Goal: Task Accomplishment & Management: Use online tool/utility

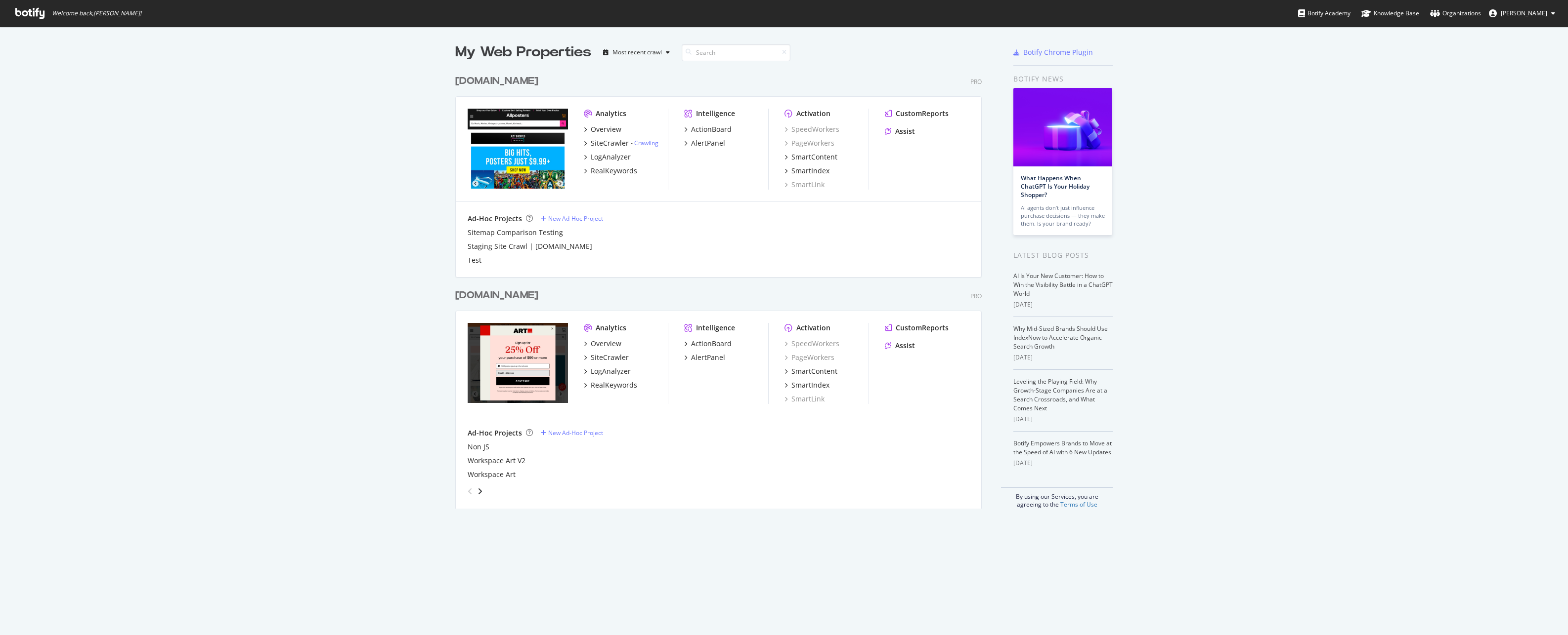
scroll to position [628, 1553]
click at [597, 345] on div "Overview" at bounding box center [606, 344] width 30 height 10
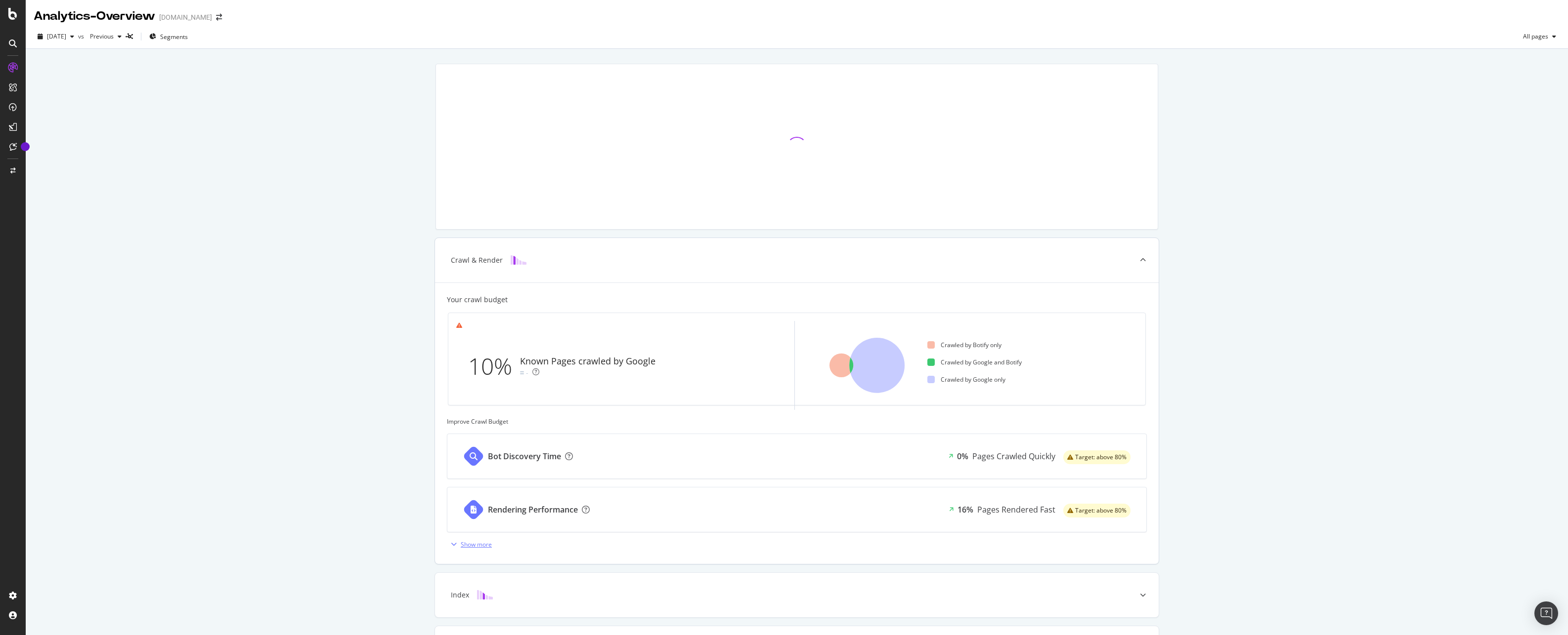
click at [454, 546] on div "button" at bounding box center [453, 544] width 14 height 6
click at [250, 299] on div "Crawl & Render Your crawl budget 10% Known Pages crawled by Google - Crawled by…" at bounding box center [797, 541] width 1542 height 985
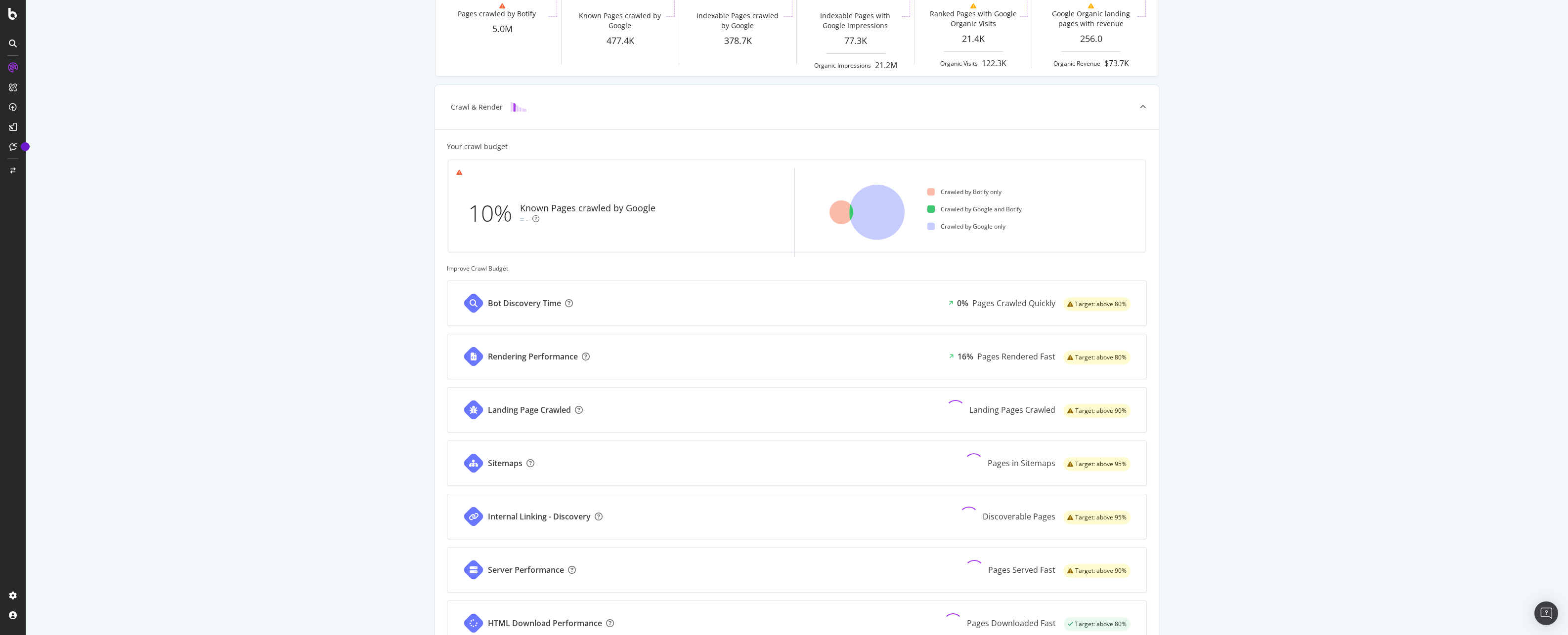
scroll to position [247, 0]
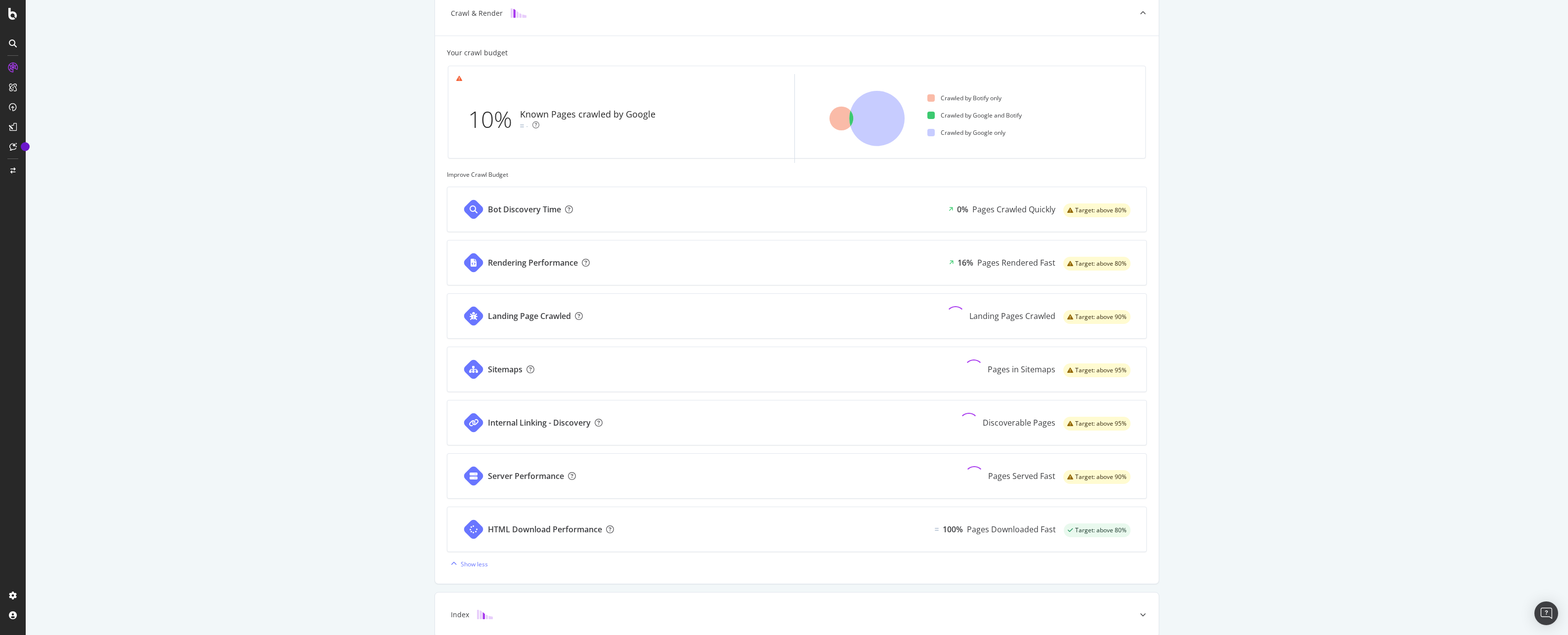
click at [250, 302] on div "Known Pages Pages crawled by Botify 5.0M Crawl & Render Known Pages crawled by …" at bounding box center [797, 294] width 1542 height 985
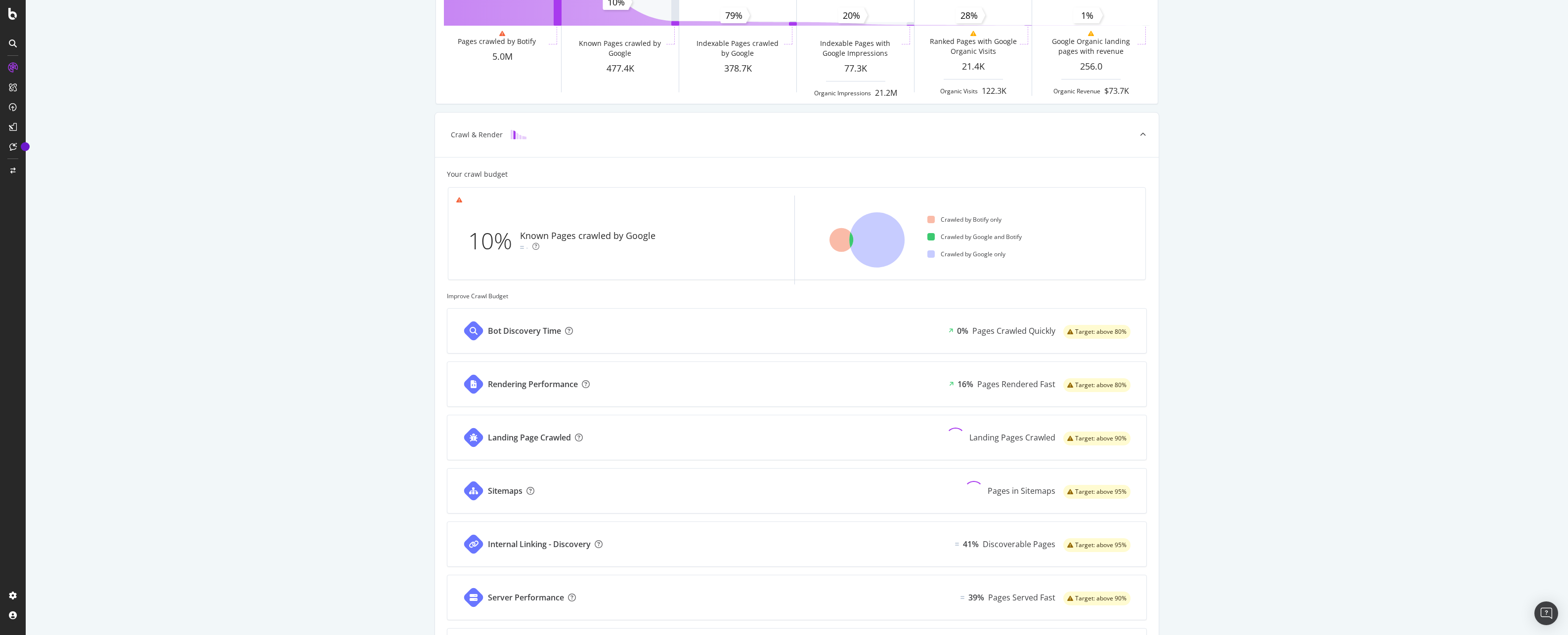
scroll to position [0, 0]
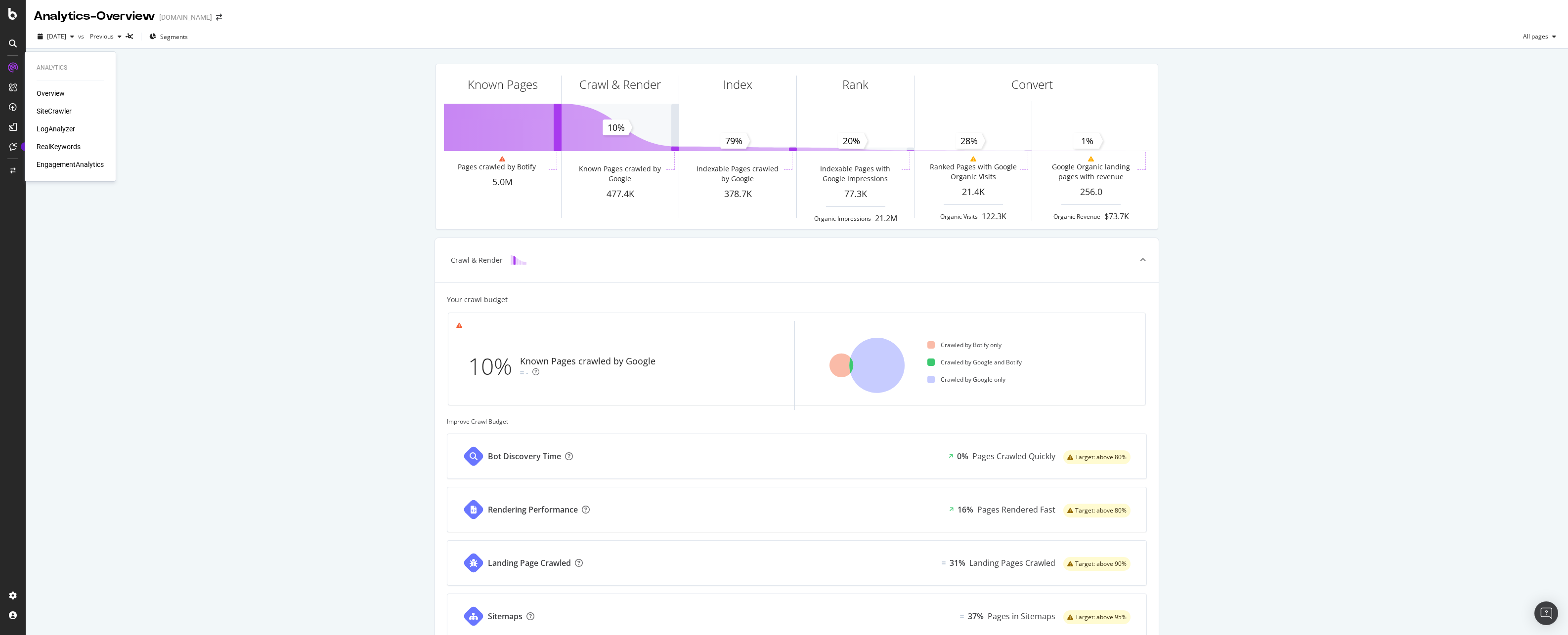
click at [65, 148] on div "RealKeywords" at bounding box center [58, 147] width 44 height 10
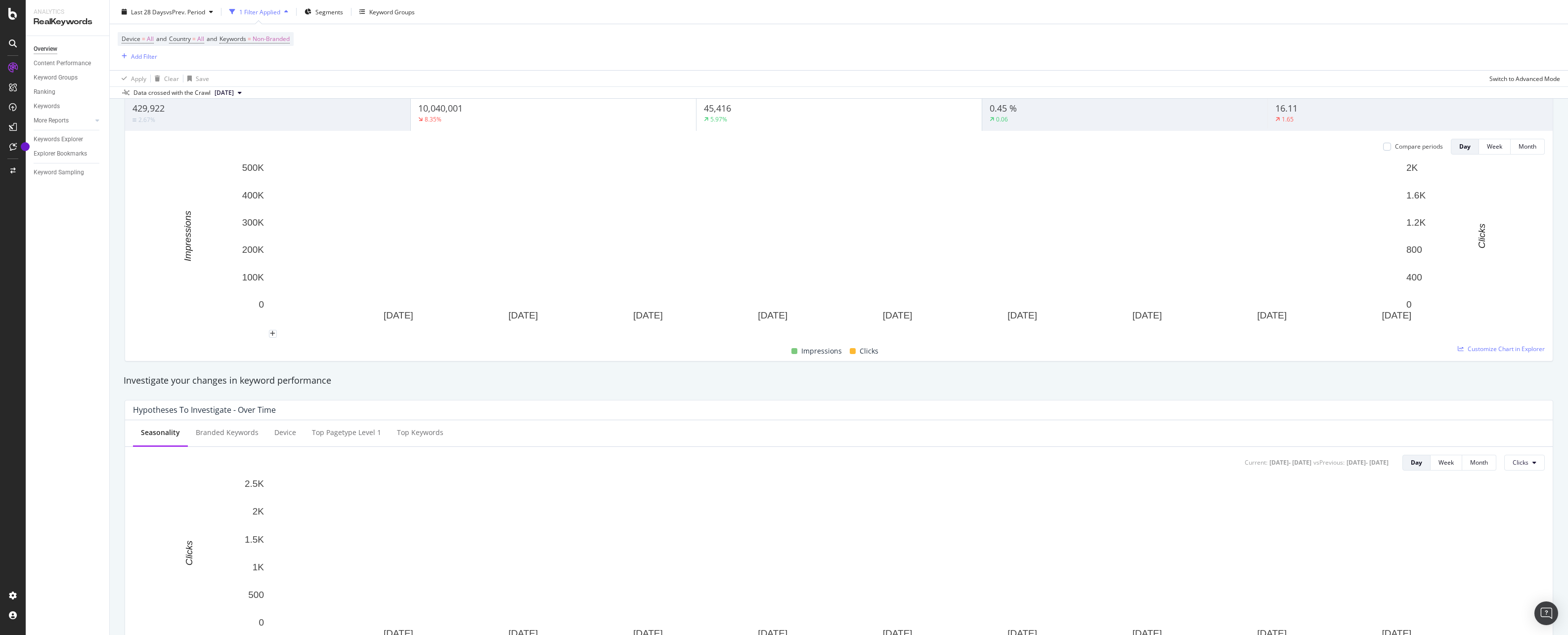
scroll to position [99, 0]
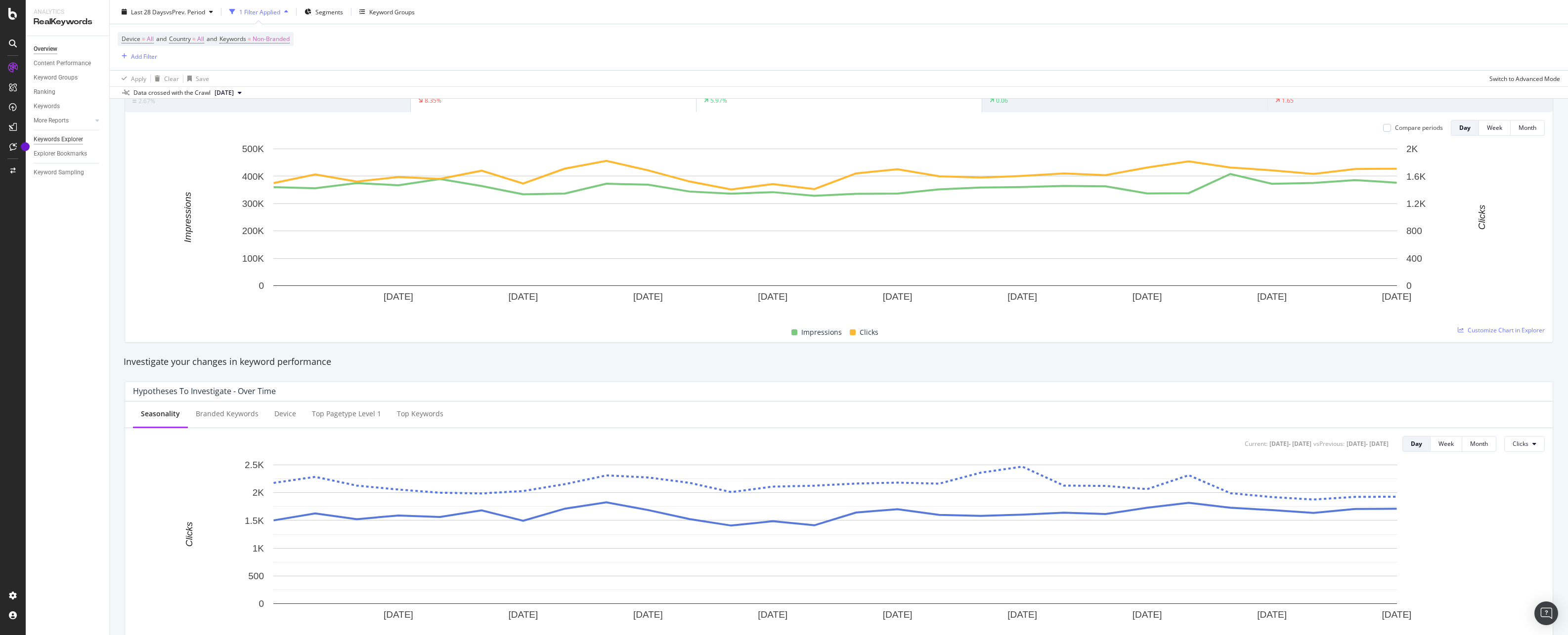
click at [71, 136] on div "Keywords Explorer" at bounding box center [58, 139] width 49 height 10
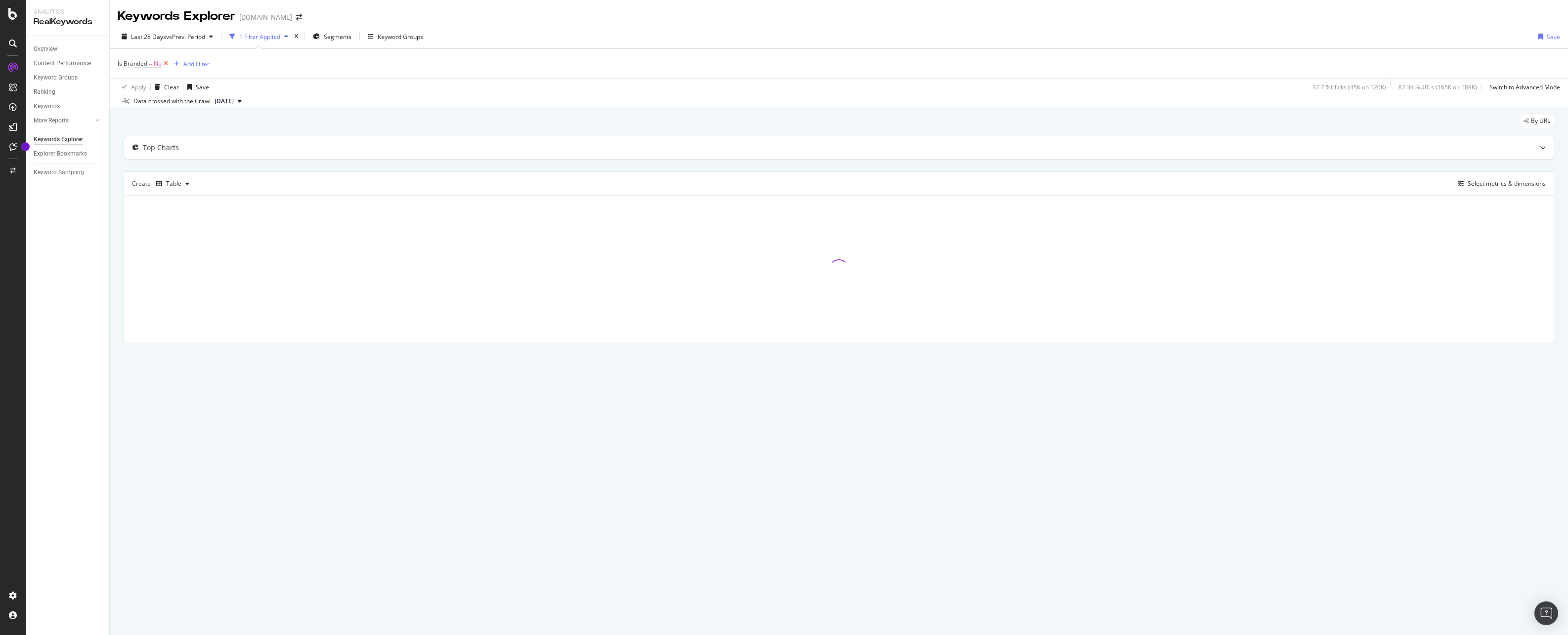
click at [168, 64] on icon at bounding box center [166, 64] width 9 height 10
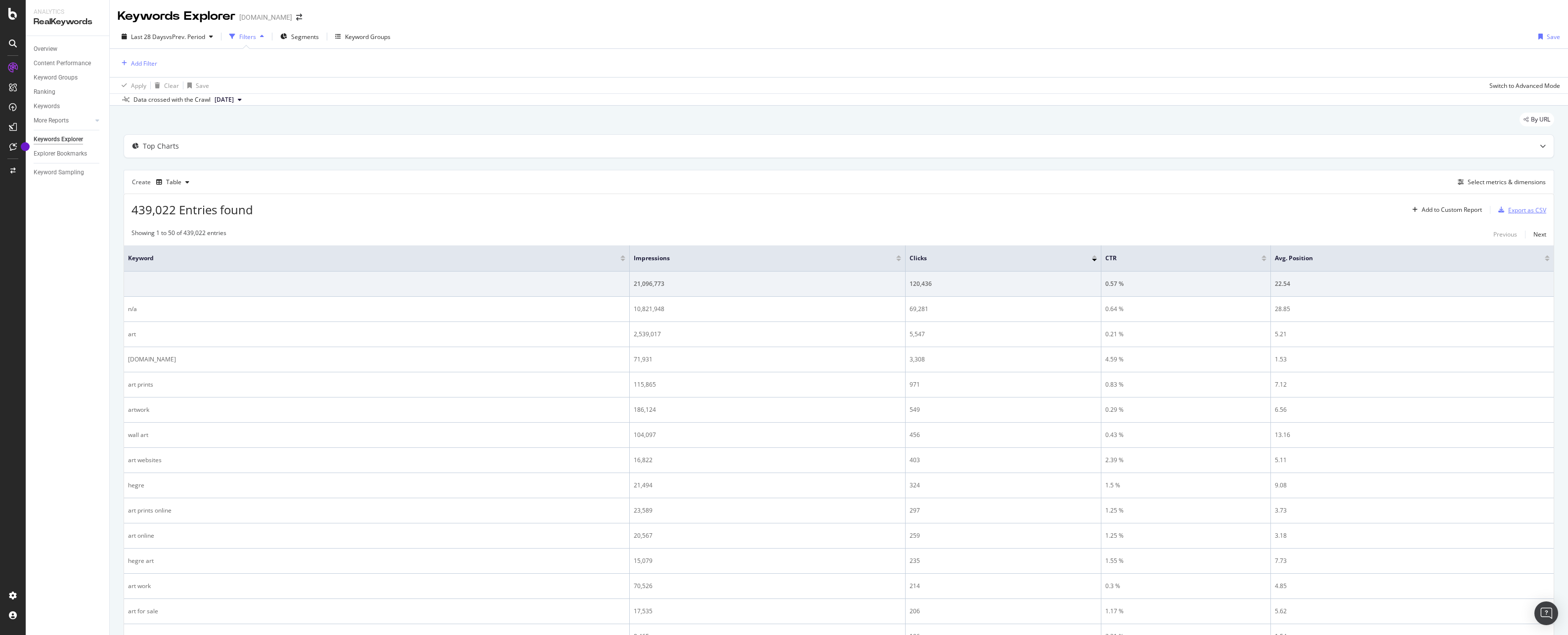
click at [1514, 212] on div "Export as CSV" at bounding box center [1527, 210] width 38 height 9
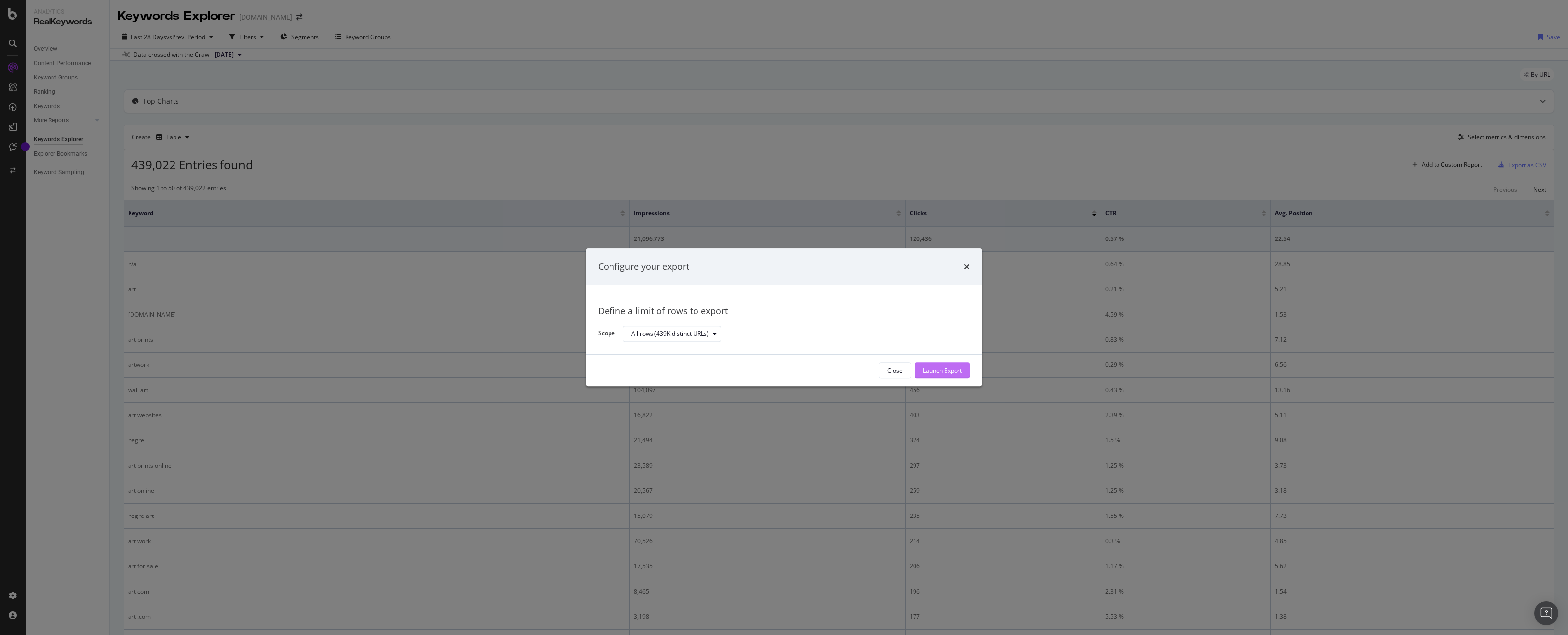
click at [940, 369] on div "Launch Export" at bounding box center [942, 371] width 39 height 9
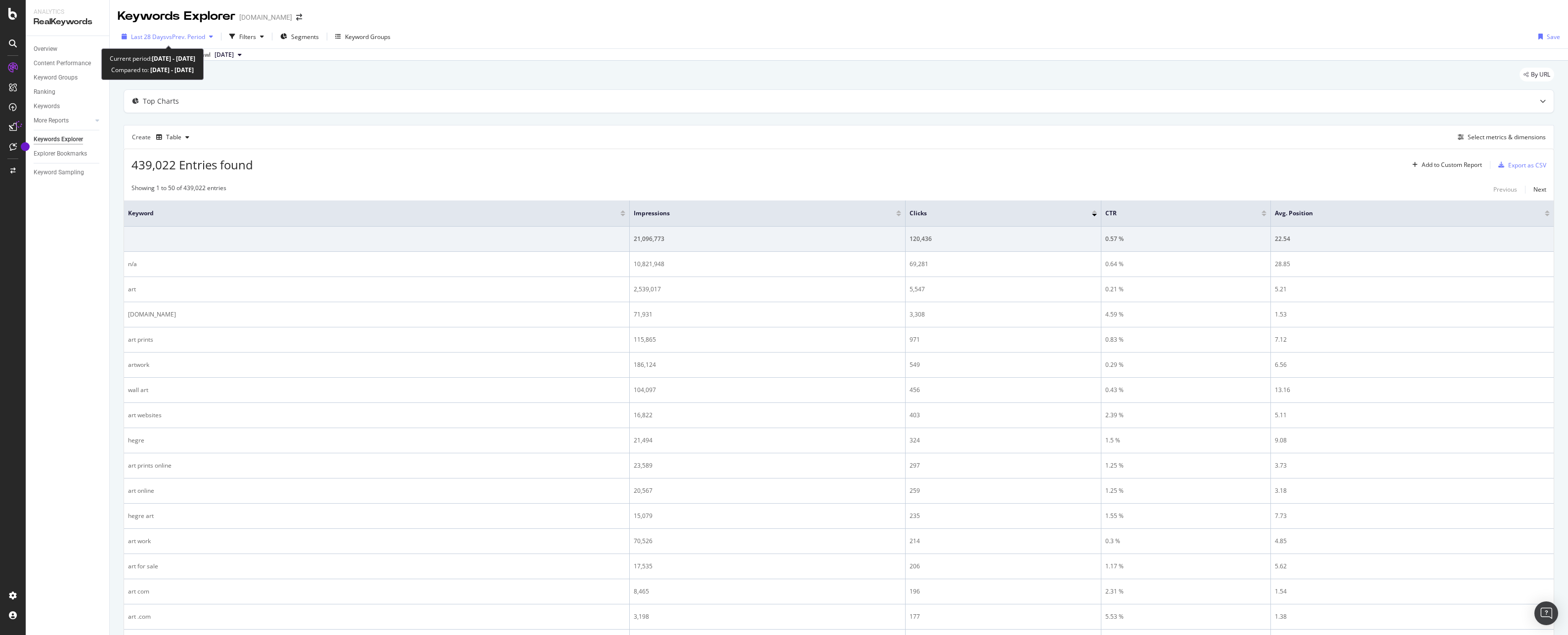
click at [205, 35] on span "vs Prev. Period" at bounding box center [186, 37] width 39 height 9
click at [155, 122] on div "Last Year" at bounding box center [156, 119] width 26 height 9
type input "[DATE]"
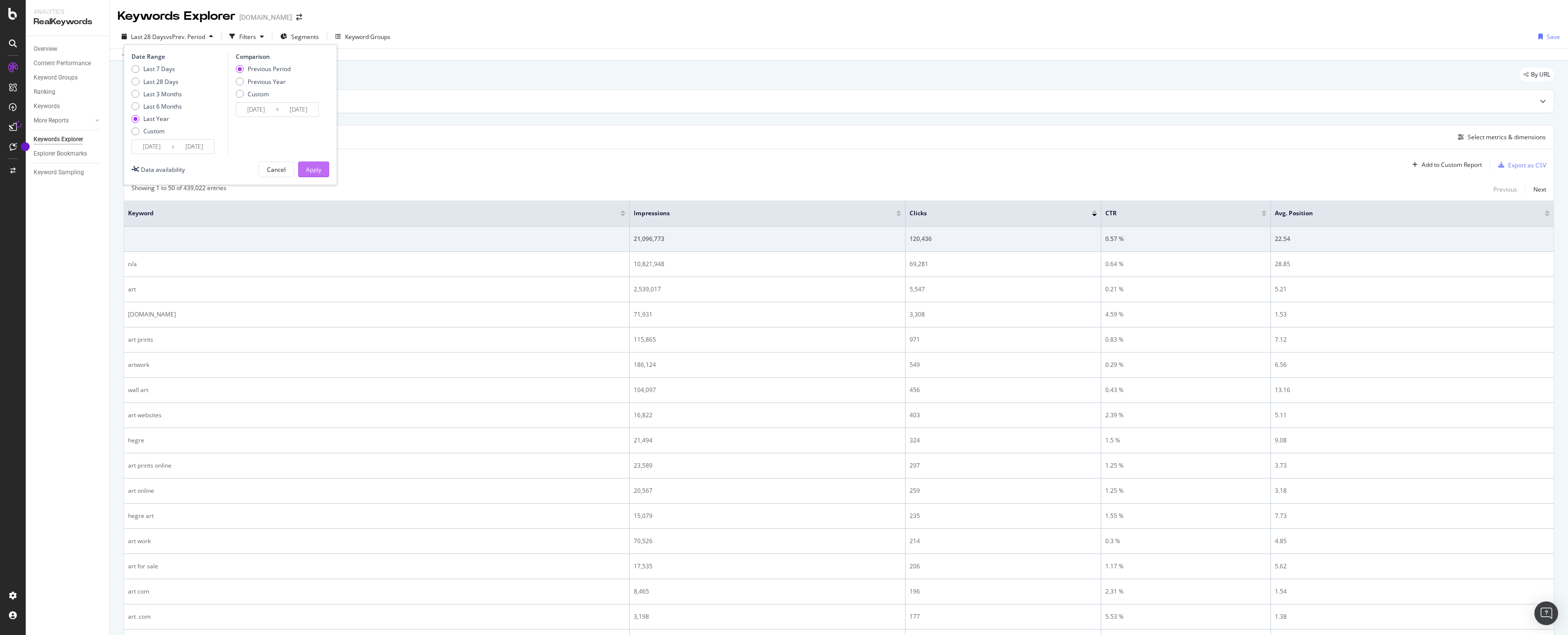
click at [325, 168] on button "Apply" at bounding box center [313, 170] width 31 height 16
click at [1523, 167] on div "Export as CSV" at bounding box center [1527, 165] width 38 height 9
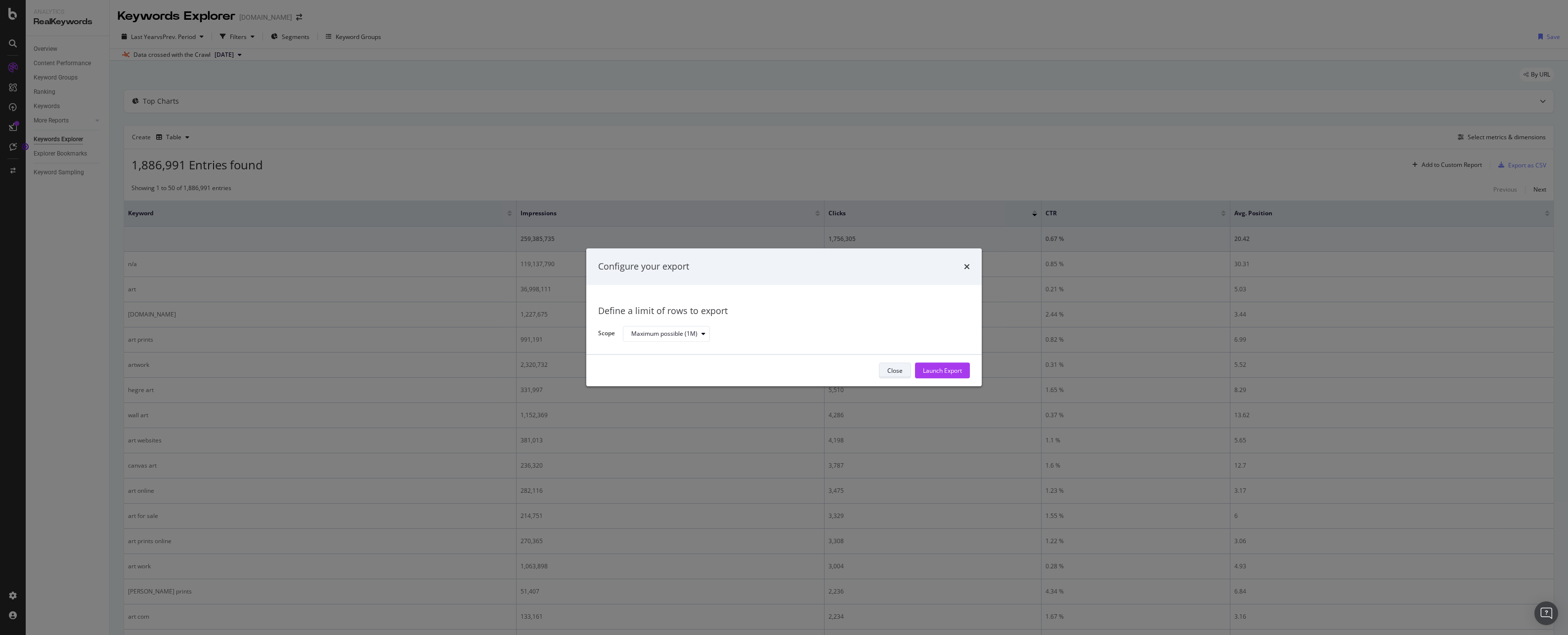
click at [888, 368] on div "Close" at bounding box center [895, 371] width 15 height 9
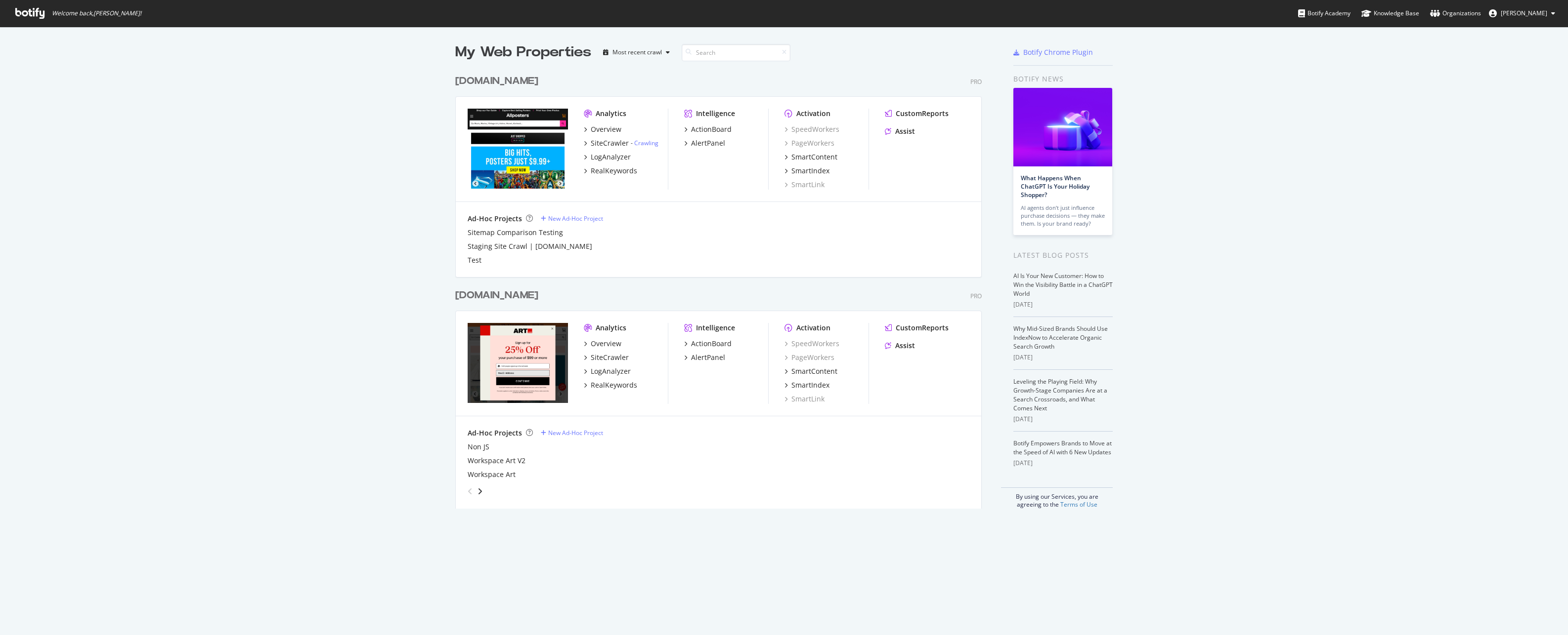
scroll to position [628, 1553]
click at [605, 166] on div "RealKeywords" at bounding box center [614, 171] width 46 height 10
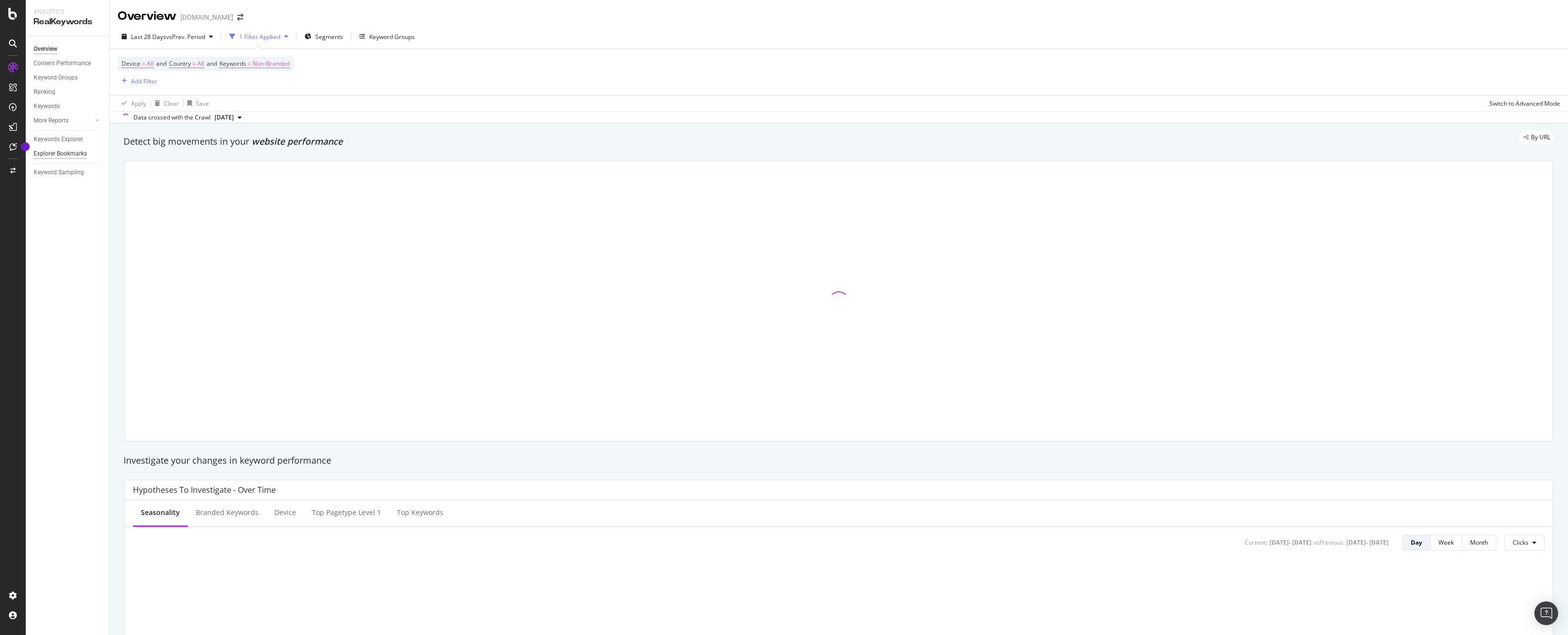
click at [66, 151] on div "Explorer Bookmarks" at bounding box center [60, 153] width 54 height 10
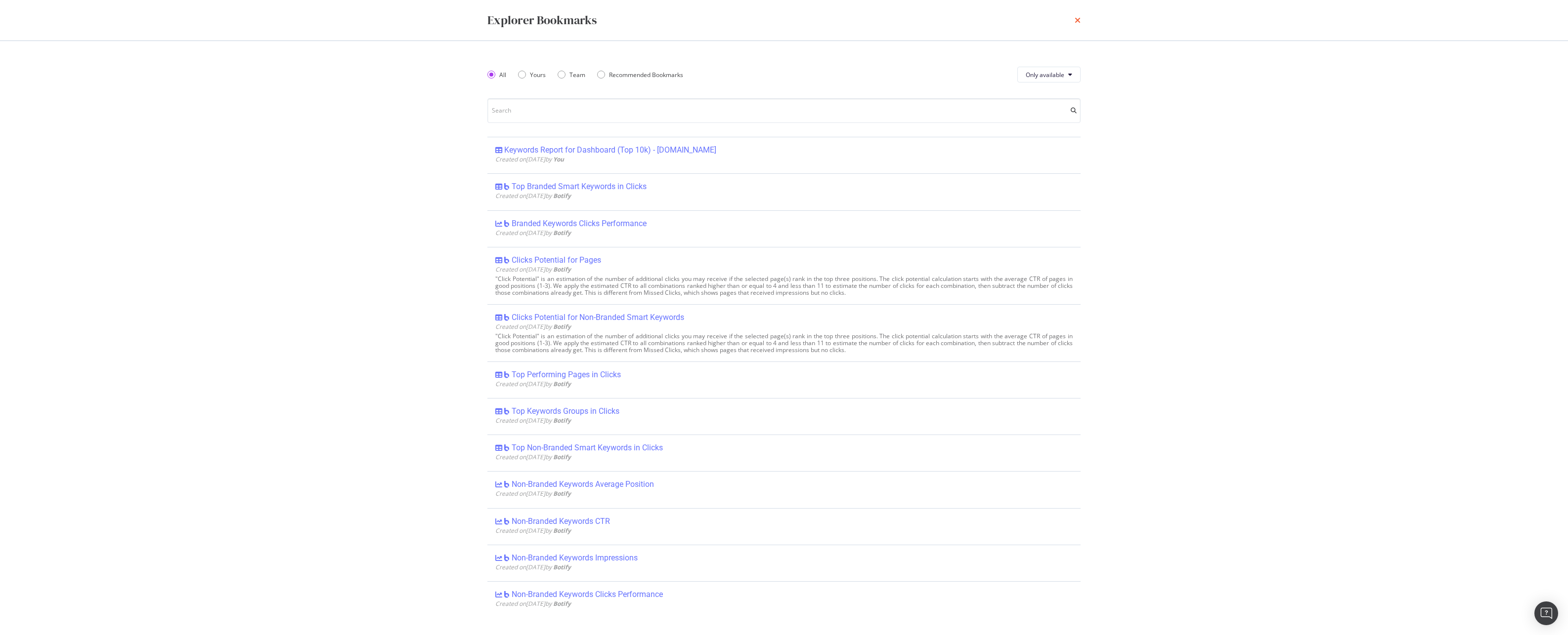
click at [1079, 18] on icon "times" at bounding box center [1078, 20] width 6 height 8
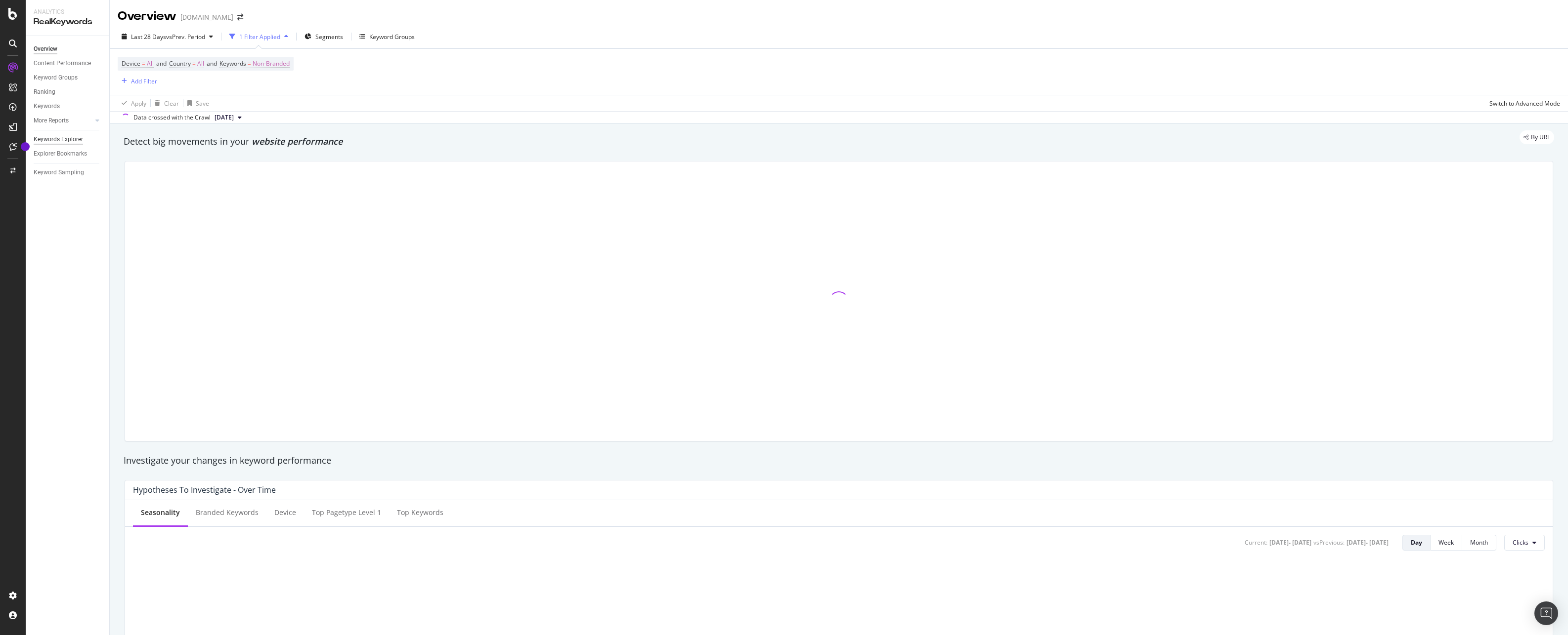
click at [55, 138] on div "Keywords Explorer" at bounding box center [58, 139] width 49 height 10
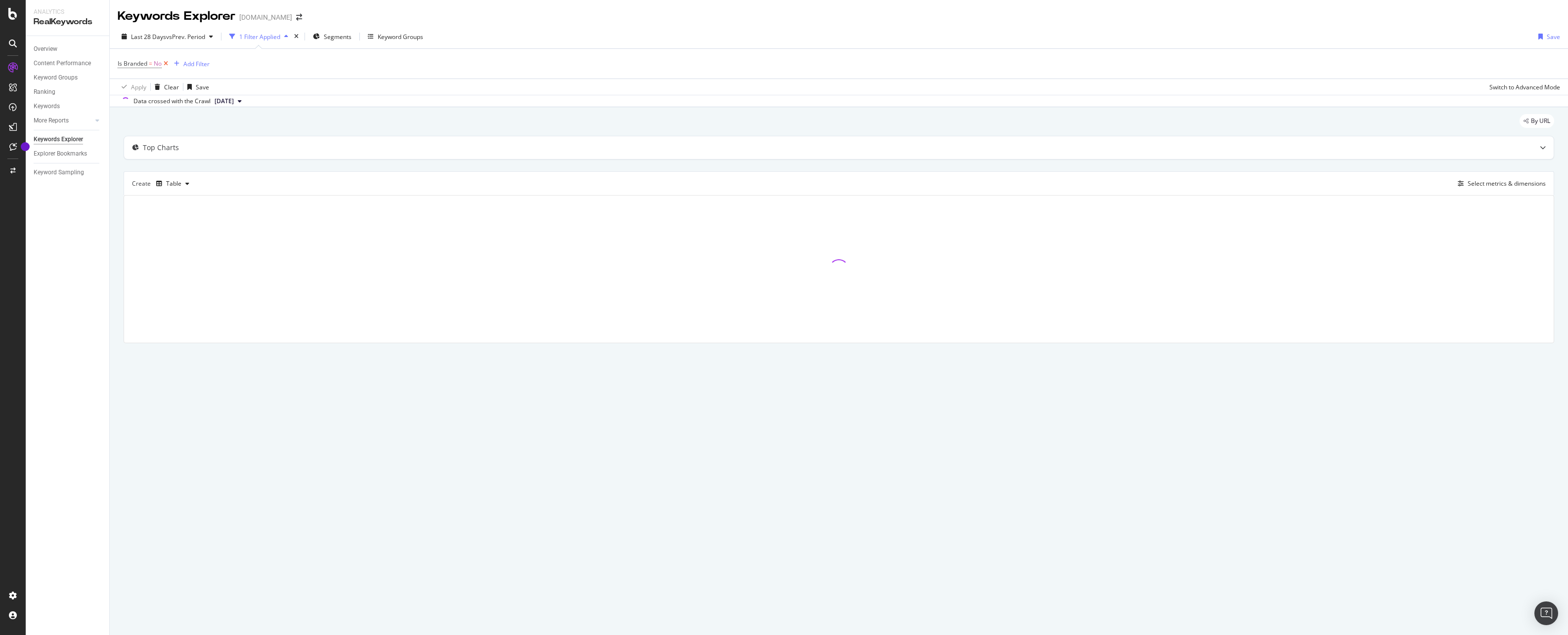
click at [167, 64] on icon at bounding box center [166, 64] width 9 height 10
click at [196, 35] on span "vs Prev. Period" at bounding box center [186, 37] width 39 height 9
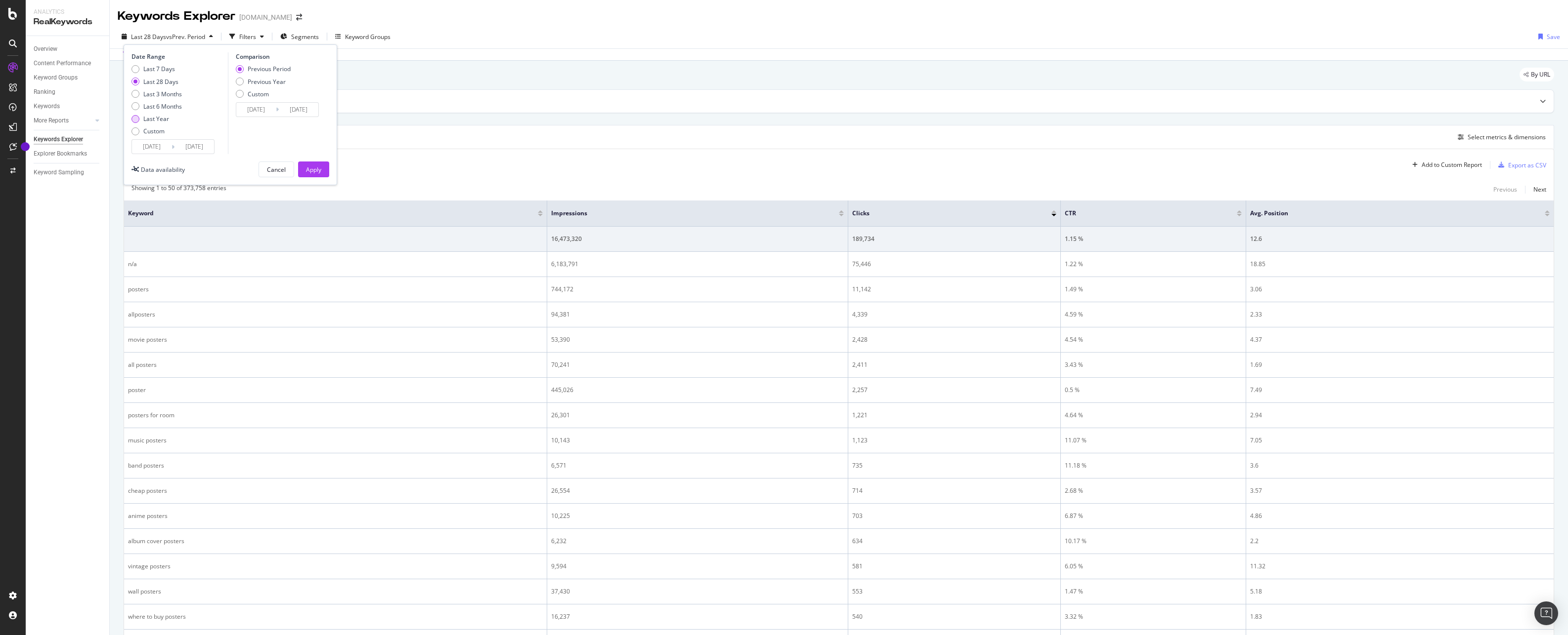
click at [159, 117] on div "Last Year" at bounding box center [156, 119] width 26 height 9
type input "[DATE]"
click at [318, 168] on div "Apply" at bounding box center [313, 170] width 15 height 9
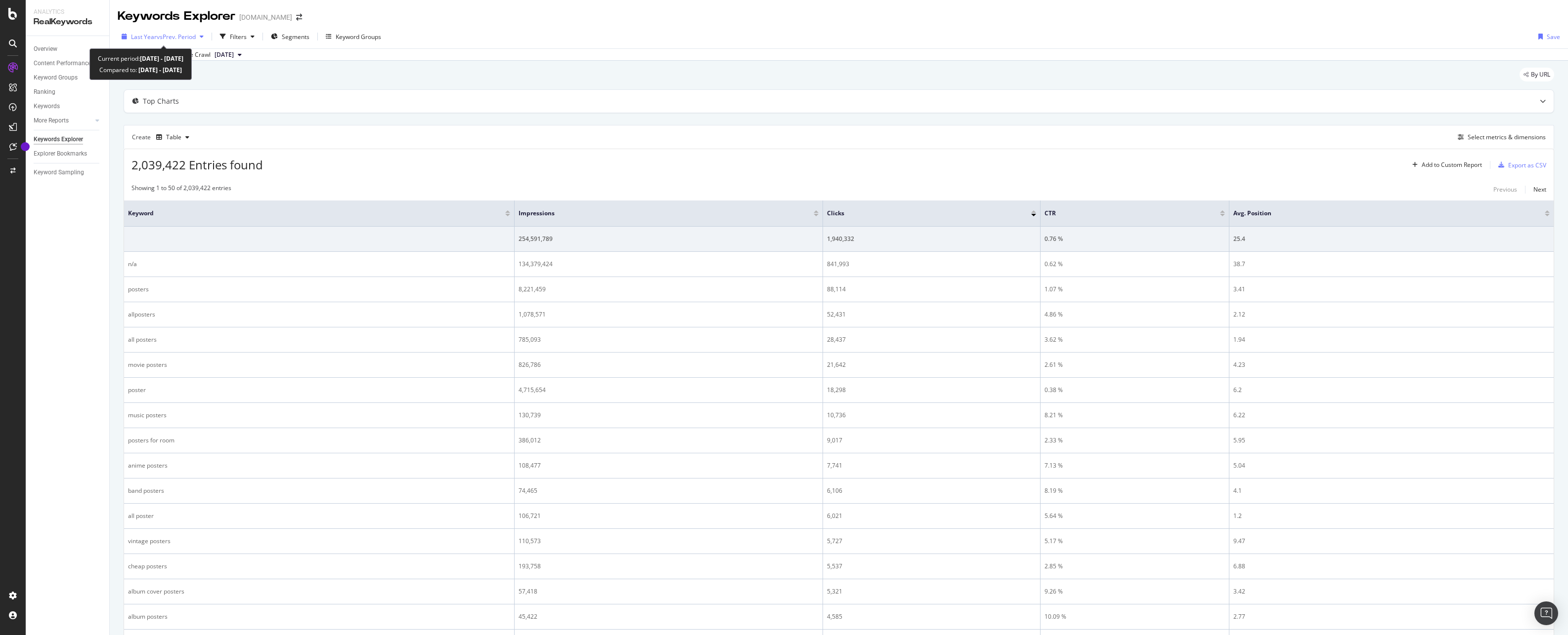
click at [180, 38] on span "vs Prev. Period" at bounding box center [176, 37] width 39 height 9
click at [859, 41] on div "Last Year vs Prev. Period Filters Segments Keyword Groups Save" at bounding box center [839, 38] width 1458 height 19
click at [1517, 166] on div "Export as CSV" at bounding box center [1527, 165] width 38 height 9
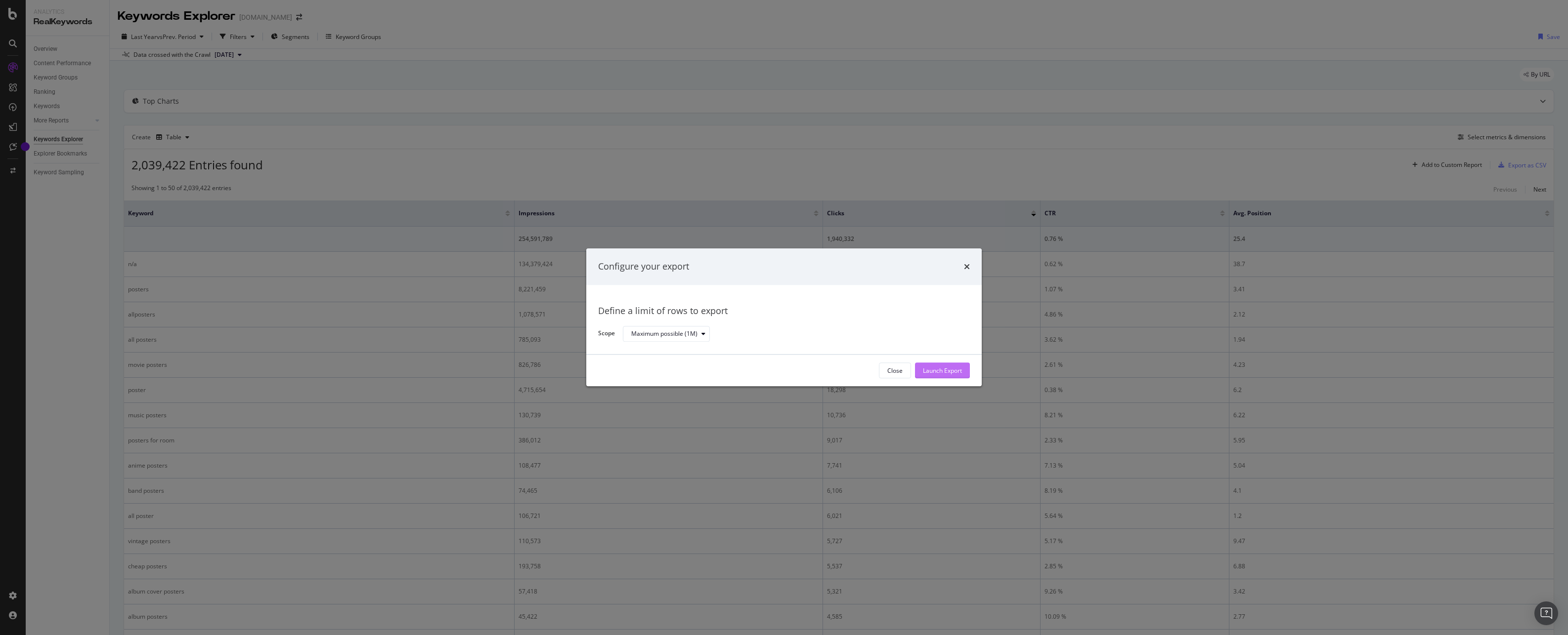
click at [958, 370] on div "Launch Export" at bounding box center [942, 371] width 39 height 9
